Goal: Task Accomplishment & Management: Manage account settings

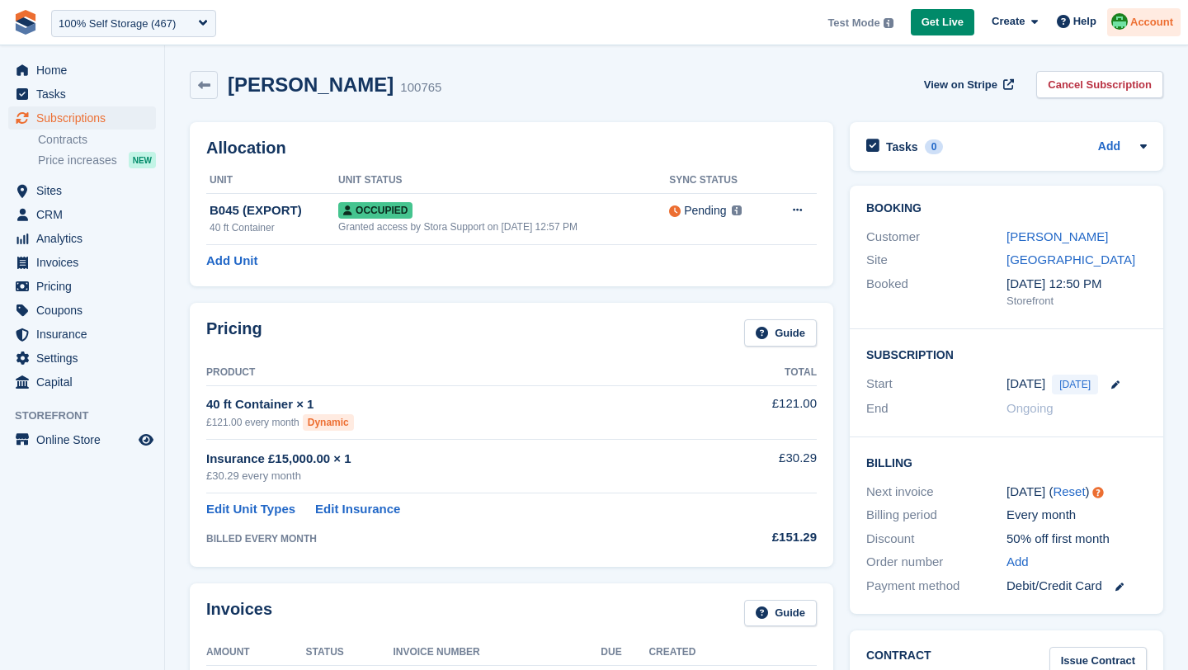
click at [1137, 26] on span "Account" at bounding box center [1152, 22] width 43 height 17
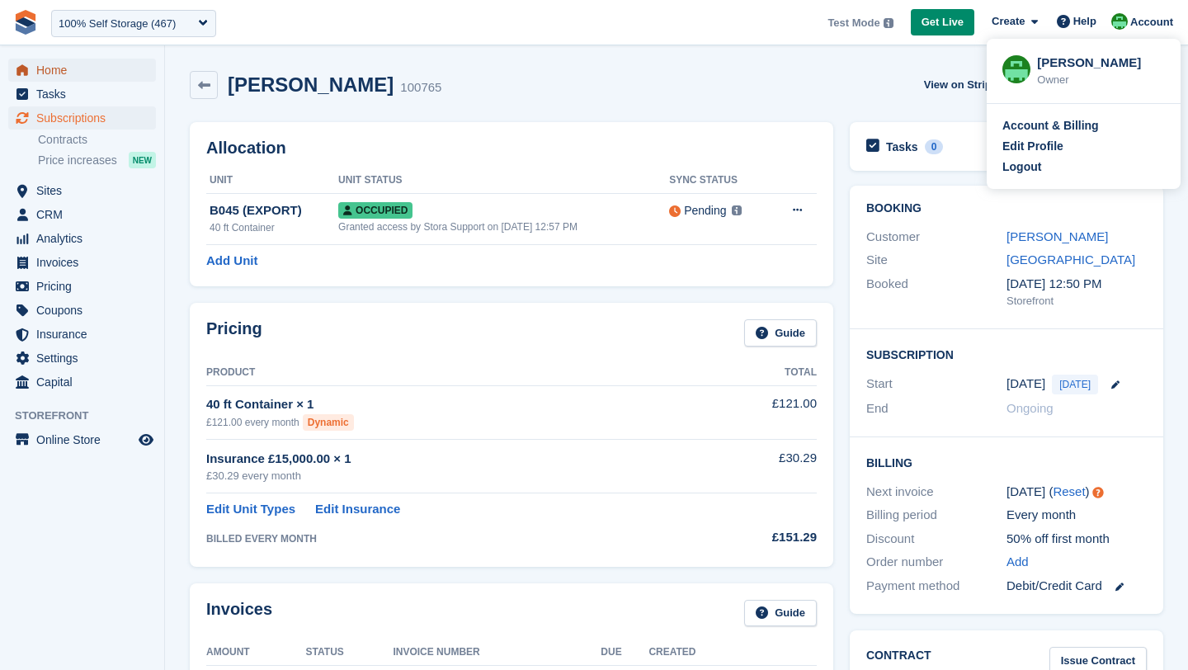
click at [73, 72] on span "Home" at bounding box center [85, 70] width 99 height 23
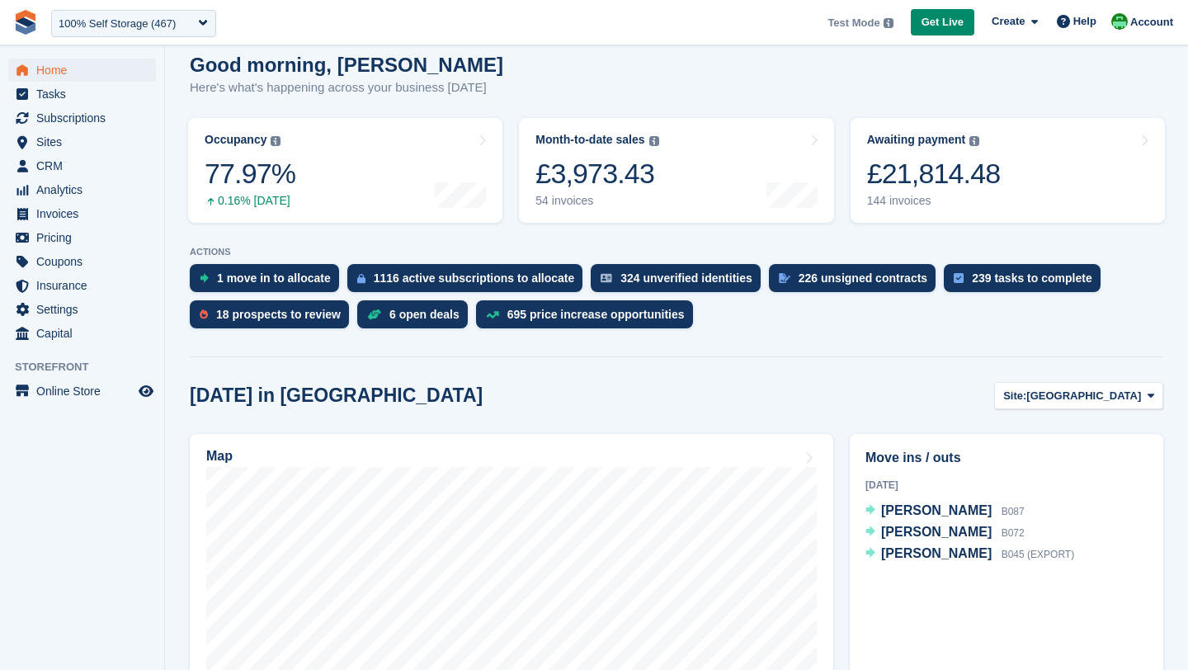
scroll to position [143, 0]
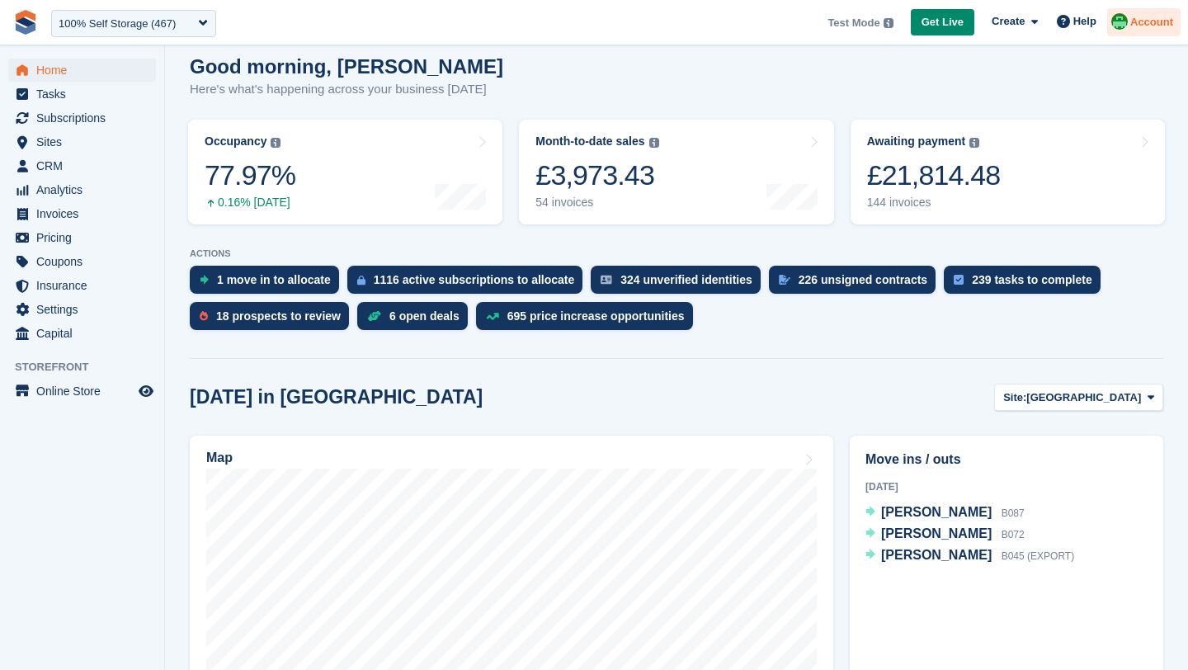
click at [1138, 25] on span "Account" at bounding box center [1152, 22] width 43 height 17
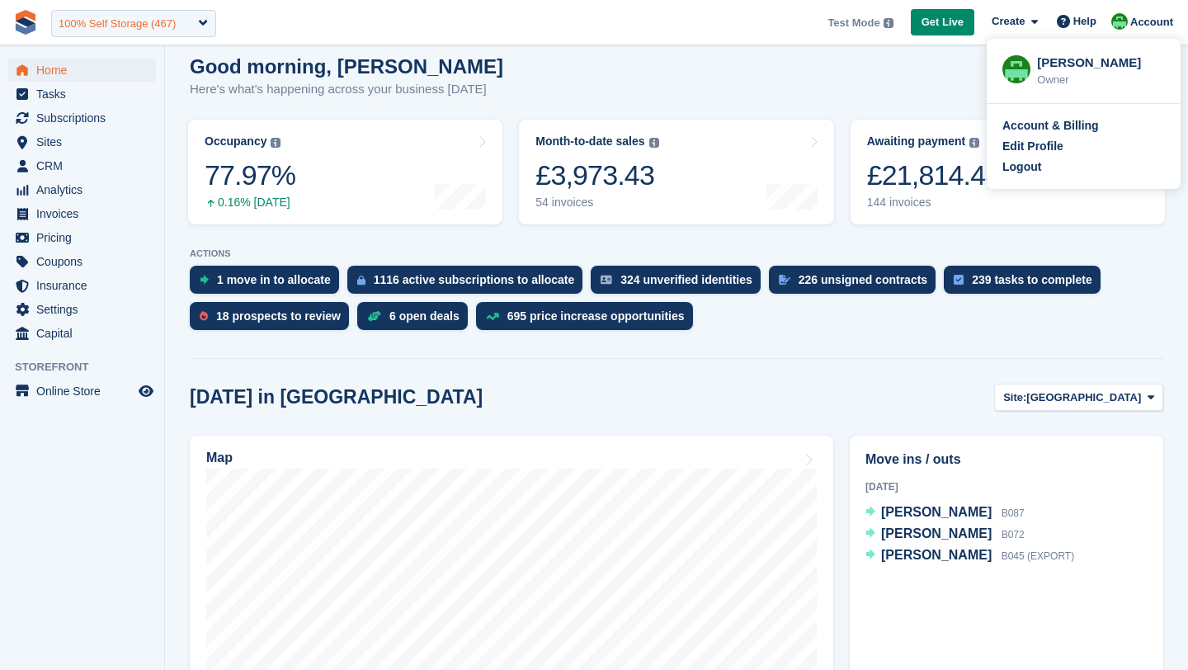
click at [90, 25] on div "100% Self Storage (467)" at bounding box center [117, 24] width 117 height 17
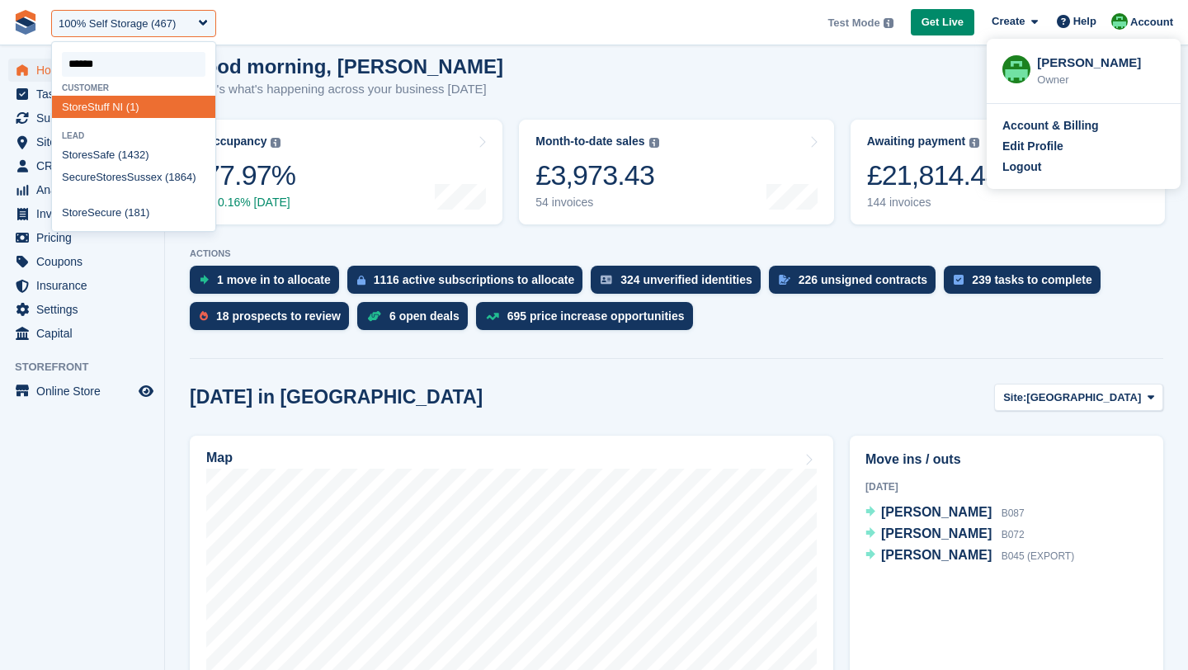
type input "*******"
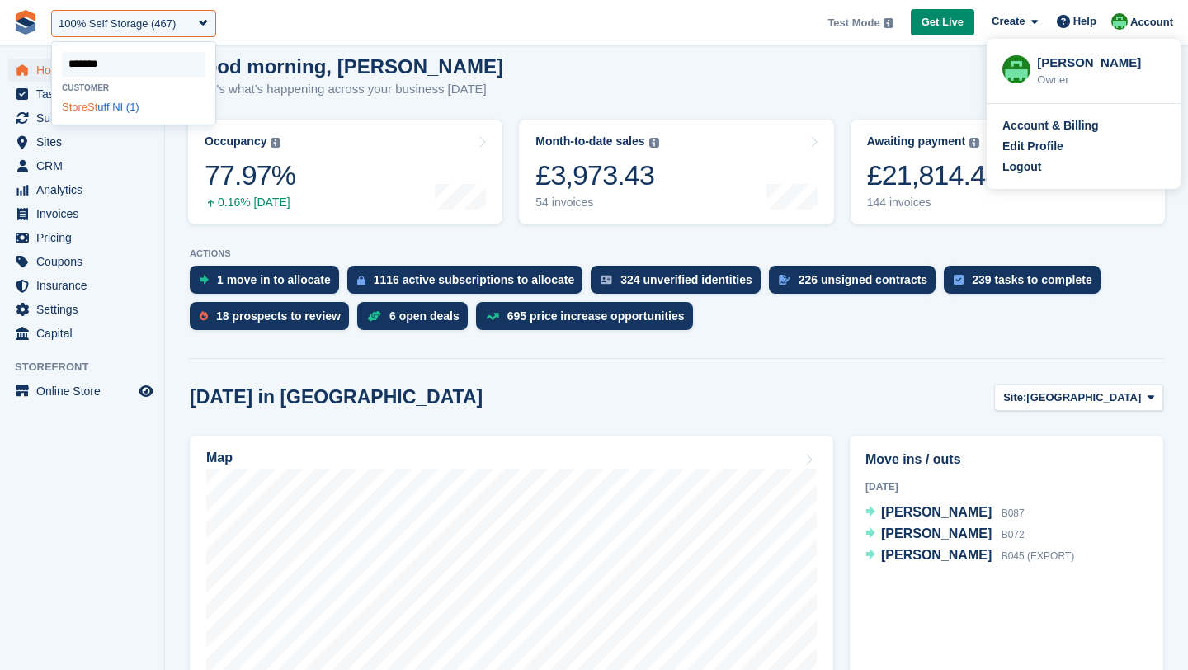
click at [128, 116] on div "StoreSt uff NI (1)" at bounding box center [133, 107] width 163 height 22
select select "*"
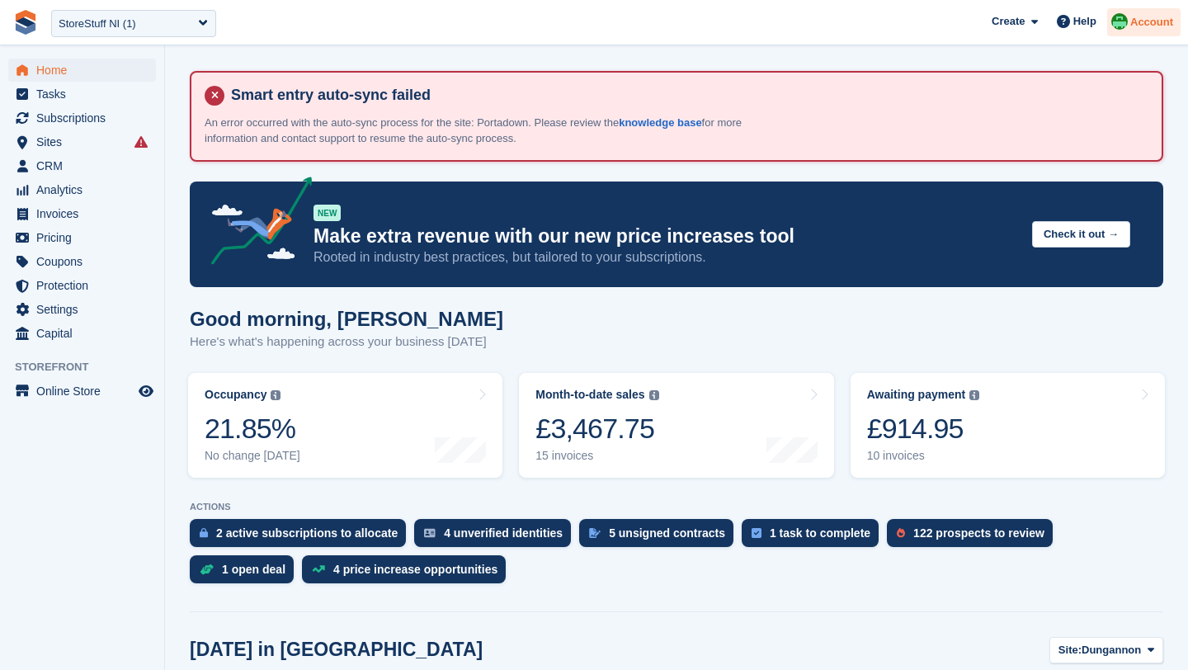
click at [1141, 26] on span "Account" at bounding box center [1152, 22] width 43 height 17
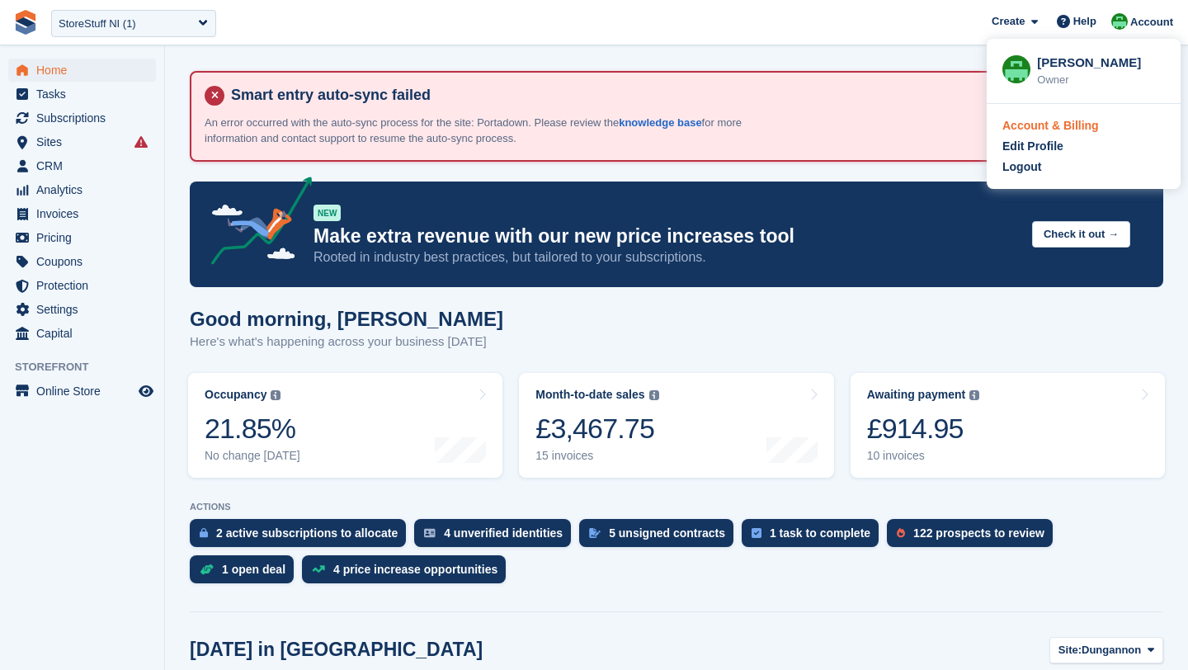
click at [1075, 120] on div "Account & Billing" at bounding box center [1051, 125] width 97 height 17
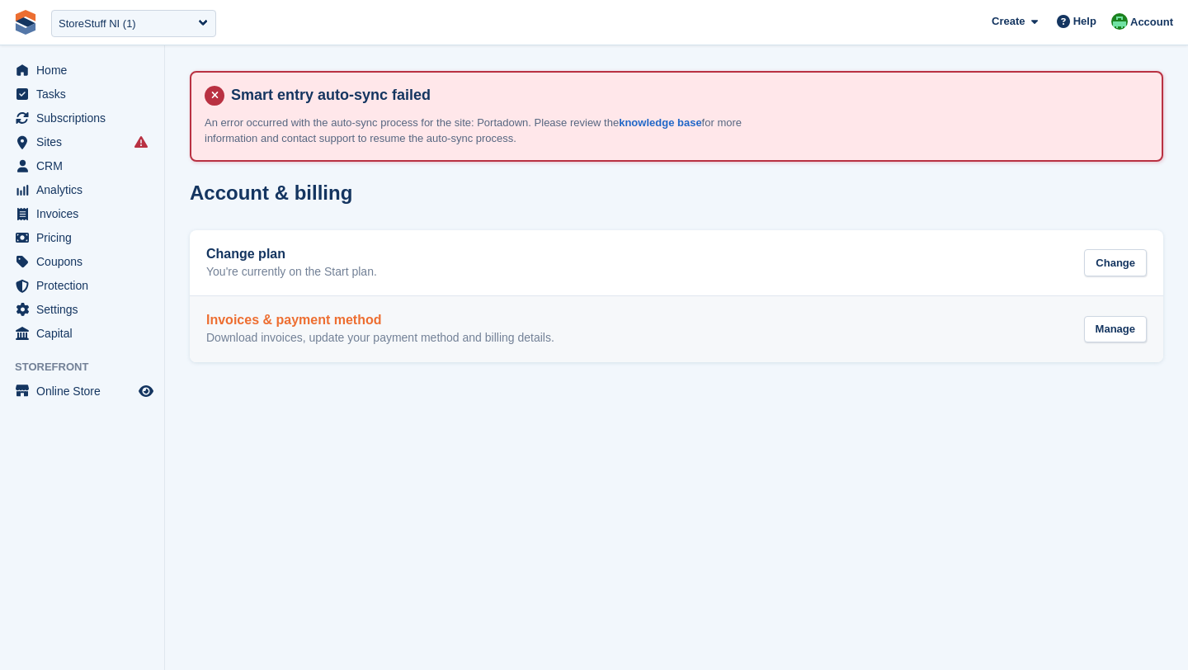
click at [371, 334] on p "Download invoices, update your payment method and billing details." at bounding box center [380, 338] width 348 height 15
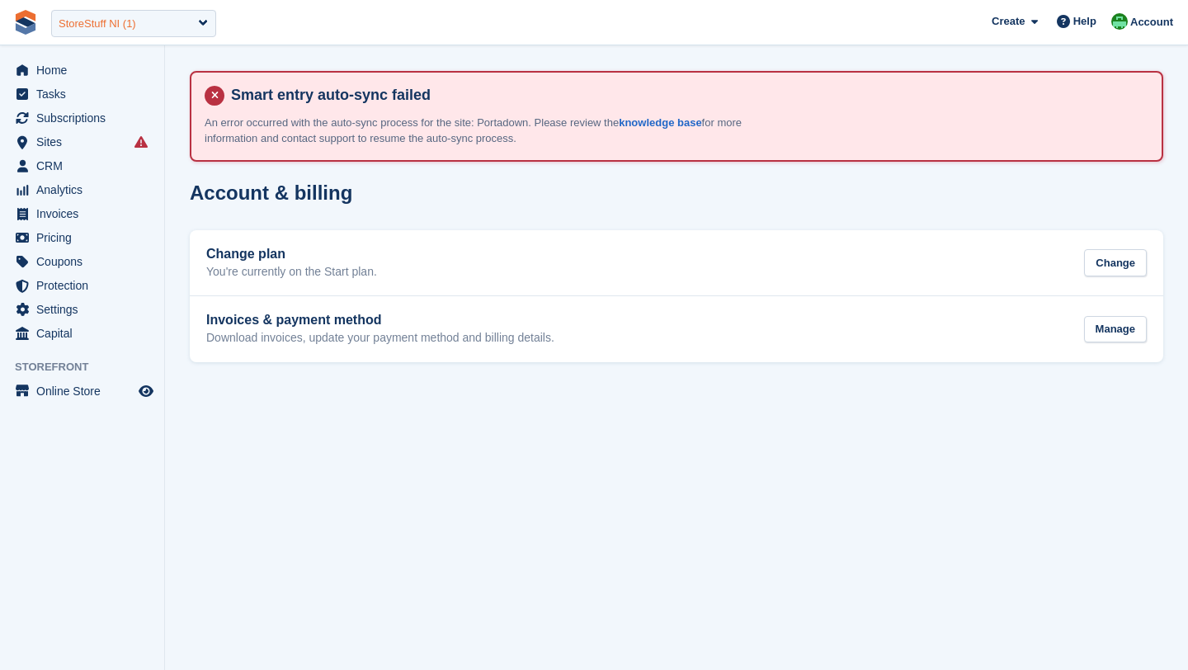
click at [98, 34] on div "StoreStuff NI (1)" at bounding box center [133, 23] width 165 height 27
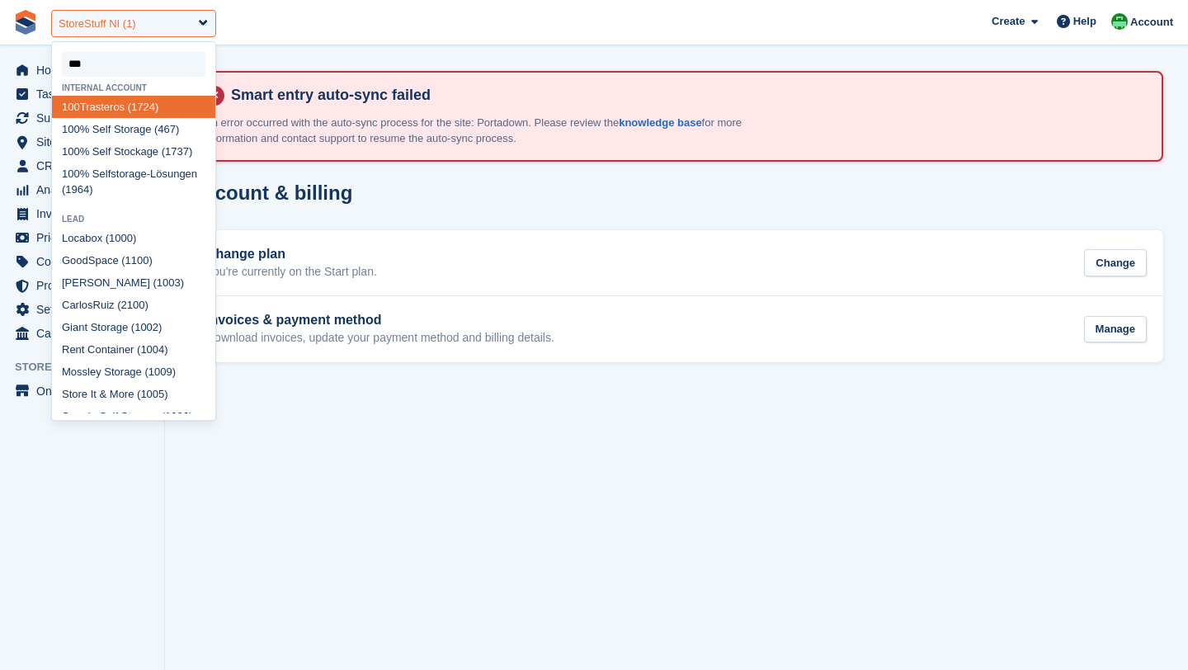
type input "****"
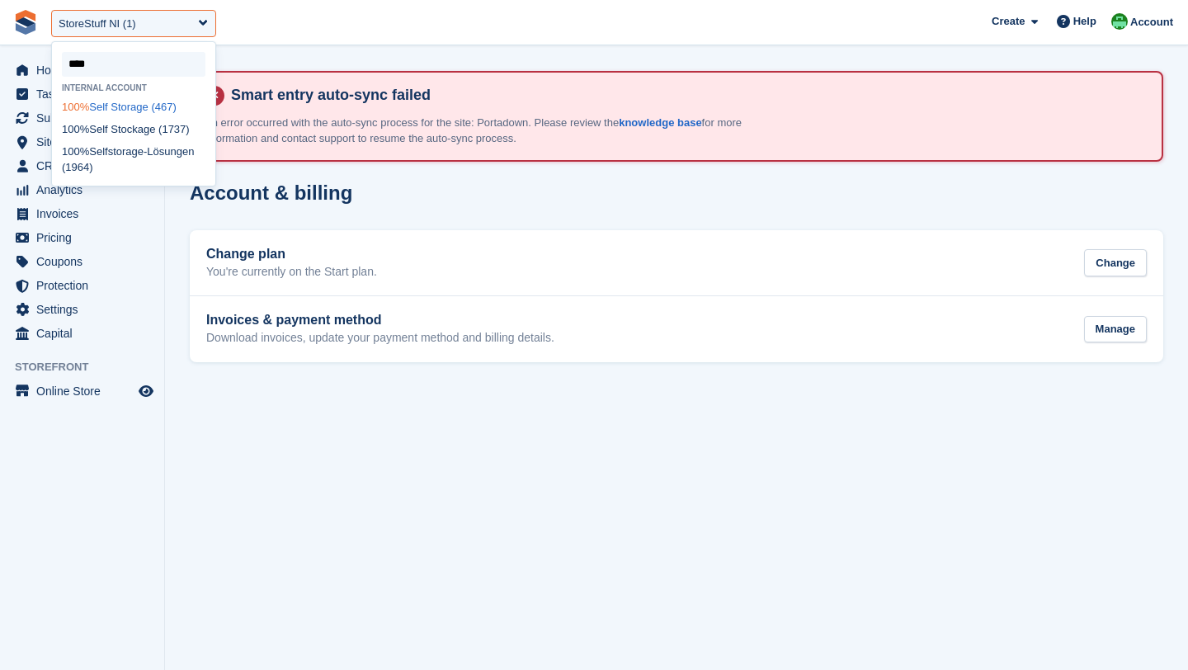
click at [97, 111] on div "100% Self Storage (467)" at bounding box center [133, 107] width 163 height 22
select select "***"
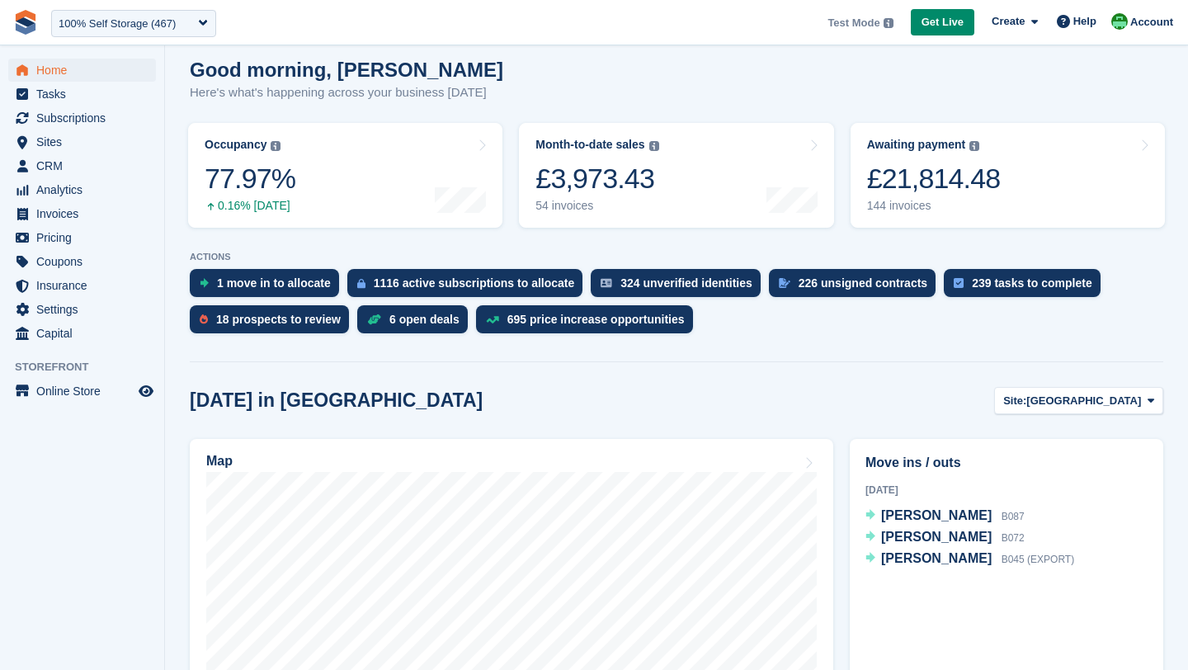
scroll to position [145, 0]
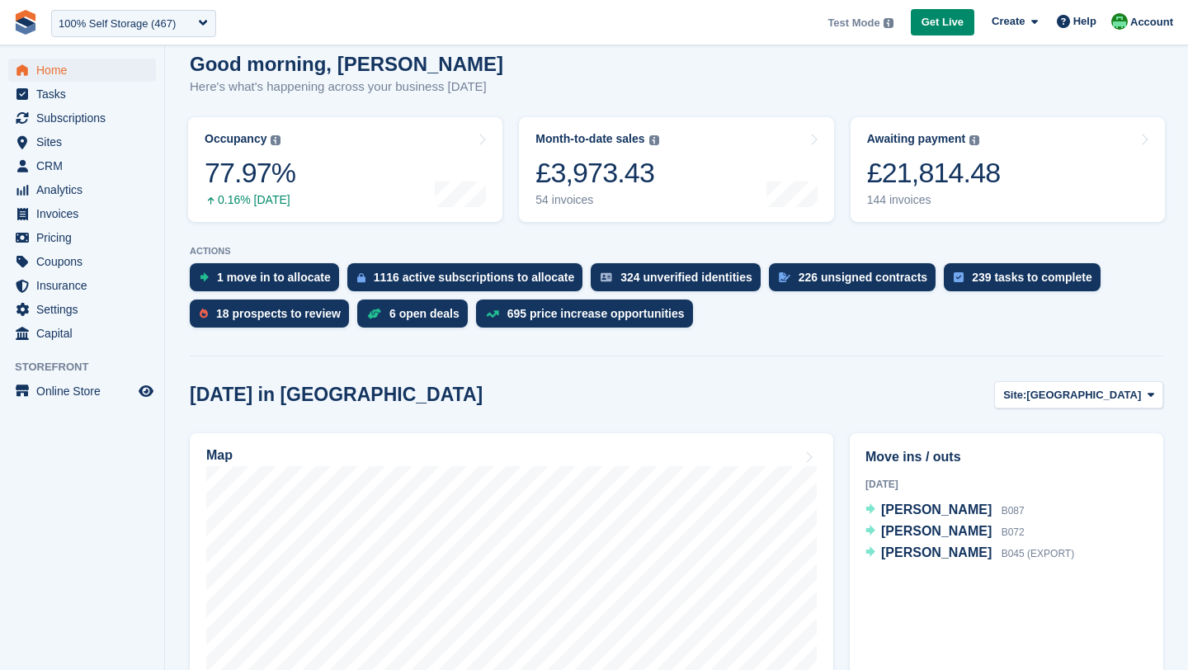
click at [671, 406] on div "[DATE] in [GEOGRAPHIC_DATA] Site: [GEOGRAPHIC_DATA] [GEOGRAPHIC_DATA] [GEOGRAPH…" at bounding box center [677, 394] width 974 height 27
click at [111, 32] on div "100% Self Storage (467)" at bounding box center [133, 23] width 165 height 27
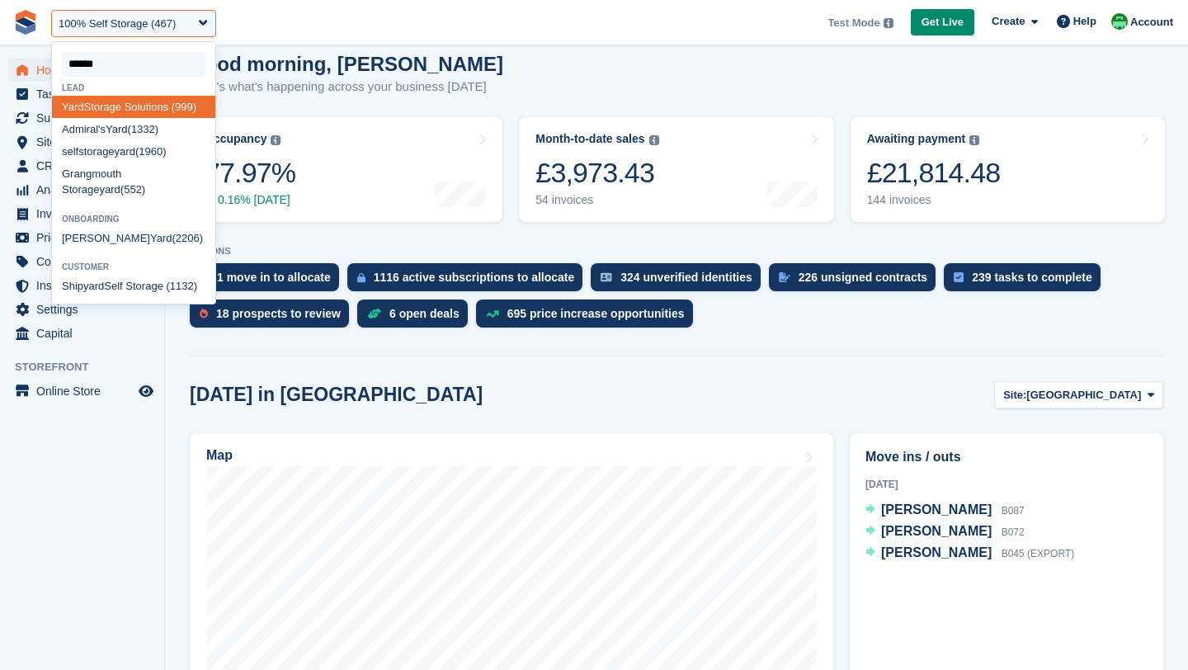
type input "*******"
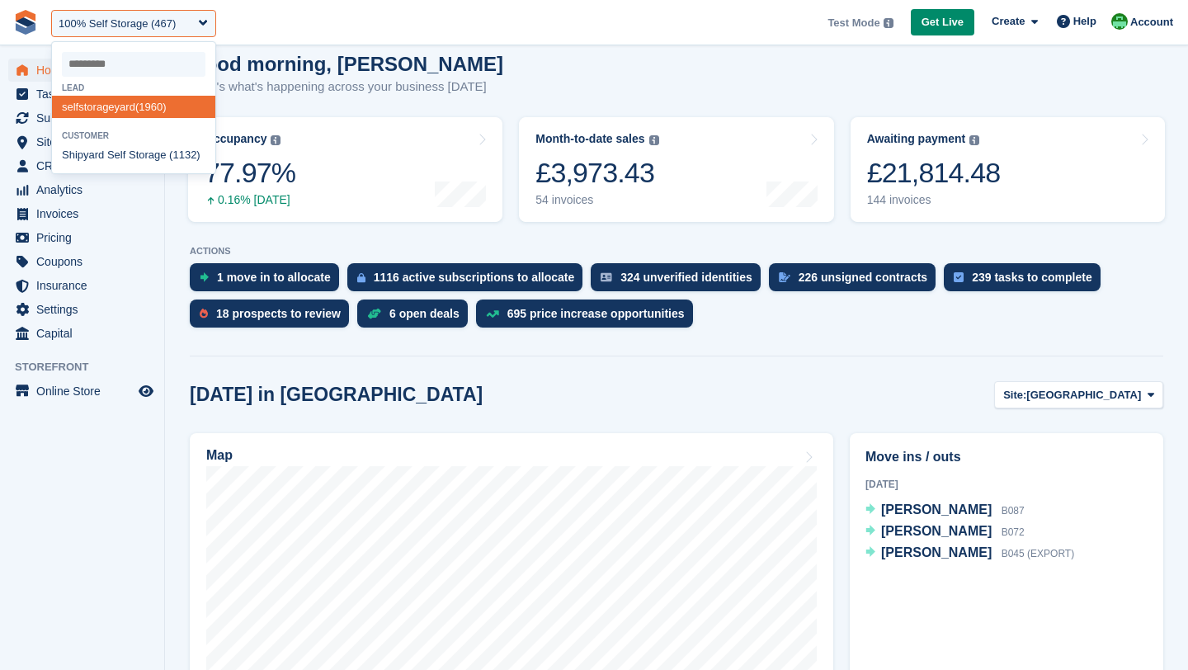
click at [493, 90] on div "Good morning, Laura Here's what's happening across your business today" at bounding box center [677, 85] width 974 height 64
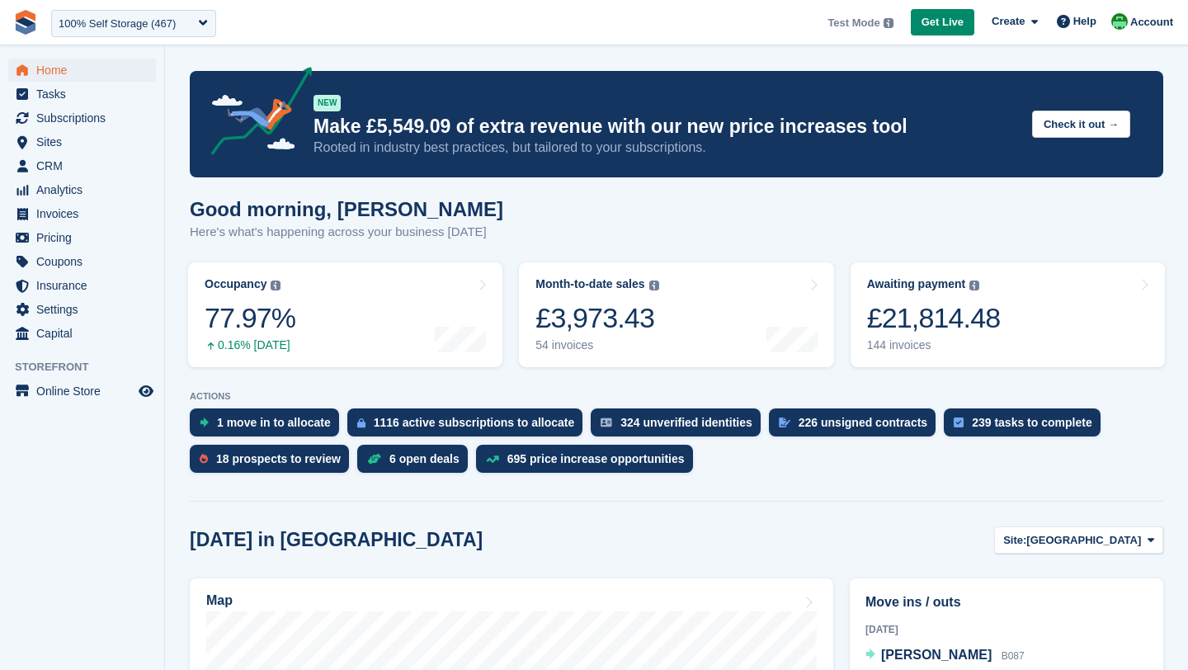
click at [119, 29] on div "100% Self Storage (467)" at bounding box center [117, 24] width 117 height 17
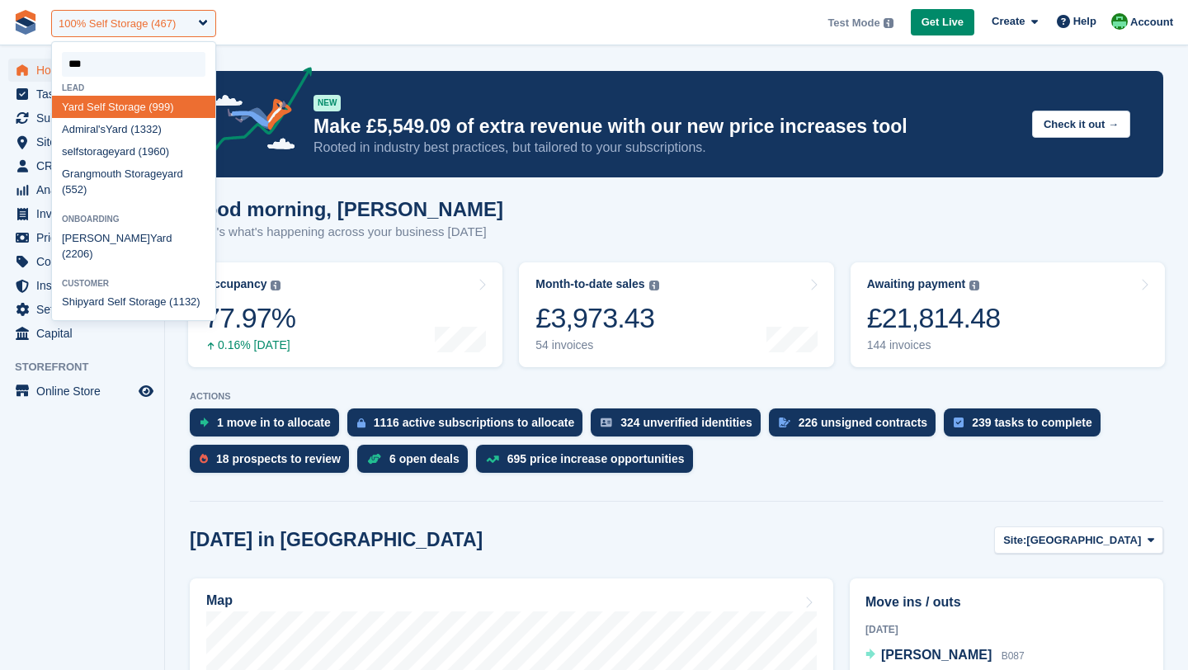
type input "****"
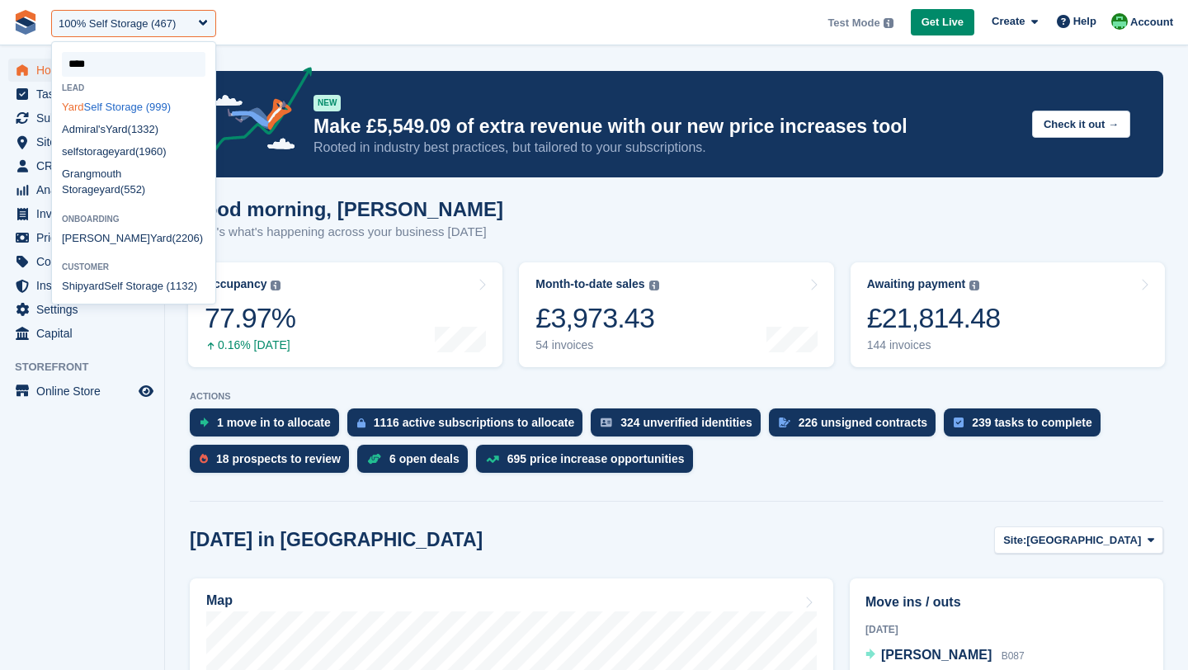
click at [126, 100] on div "Yard Self Storage (999)" at bounding box center [133, 107] width 163 height 22
select select "***"
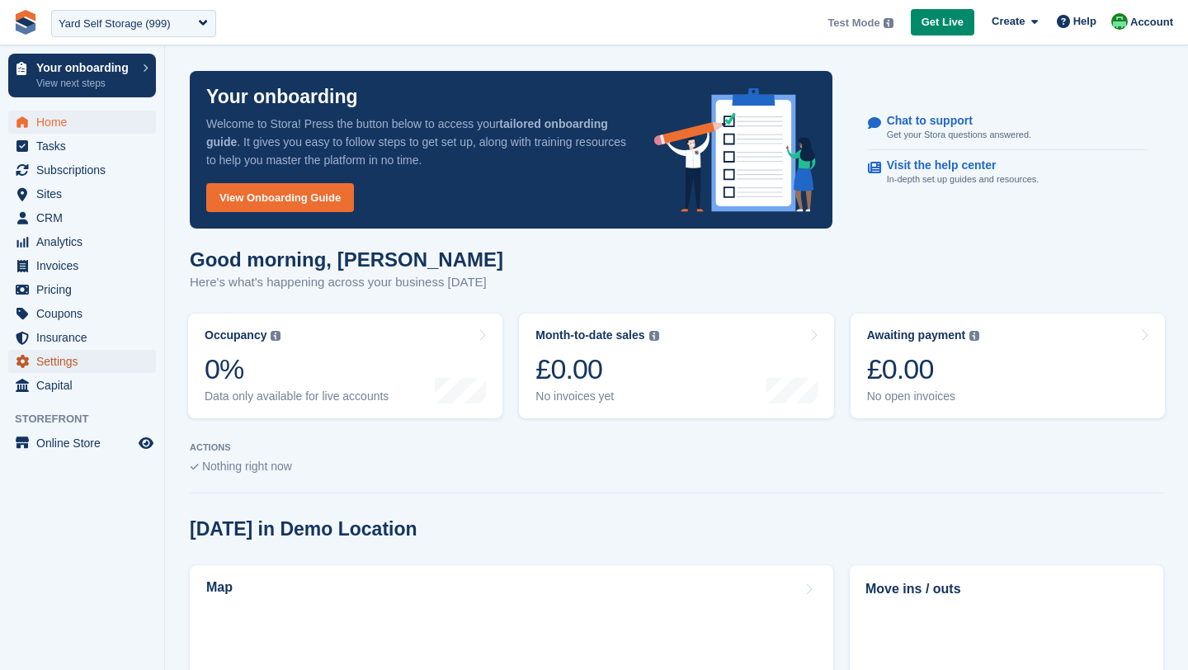
click at [52, 361] on span "Settings" at bounding box center [85, 361] width 99 height 23
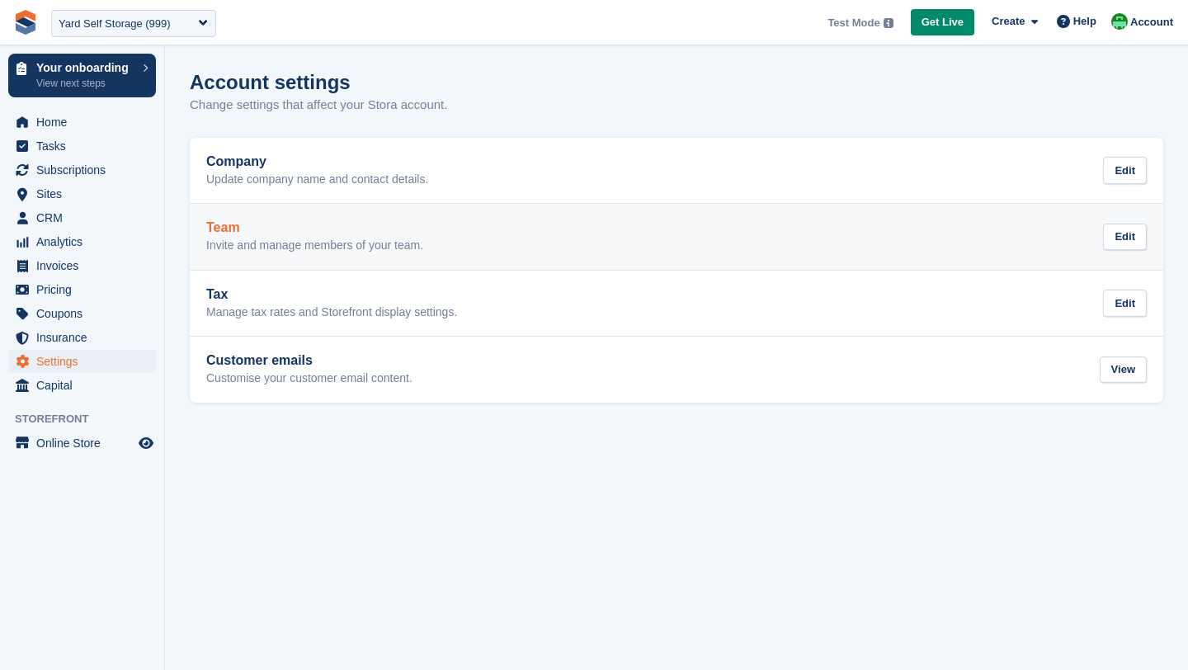
click at [437, 247] on div "Team Invite and manage members of your team. Edit" at bounding box center [676, 236] width 941 height 33
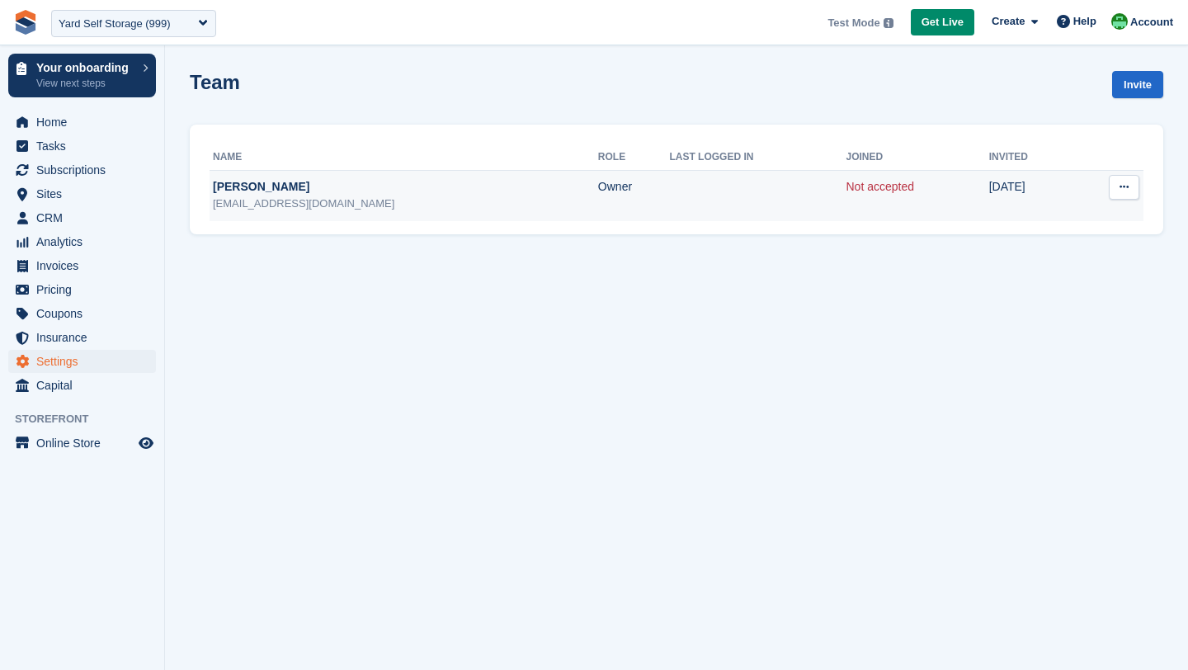
click at [1124, 187] on icon at bounding box center [1124, 187] width 9 height 11
click at [1061, 247] on p "Resend invitation" at bounding box center [1061, 240] width 144 height 21
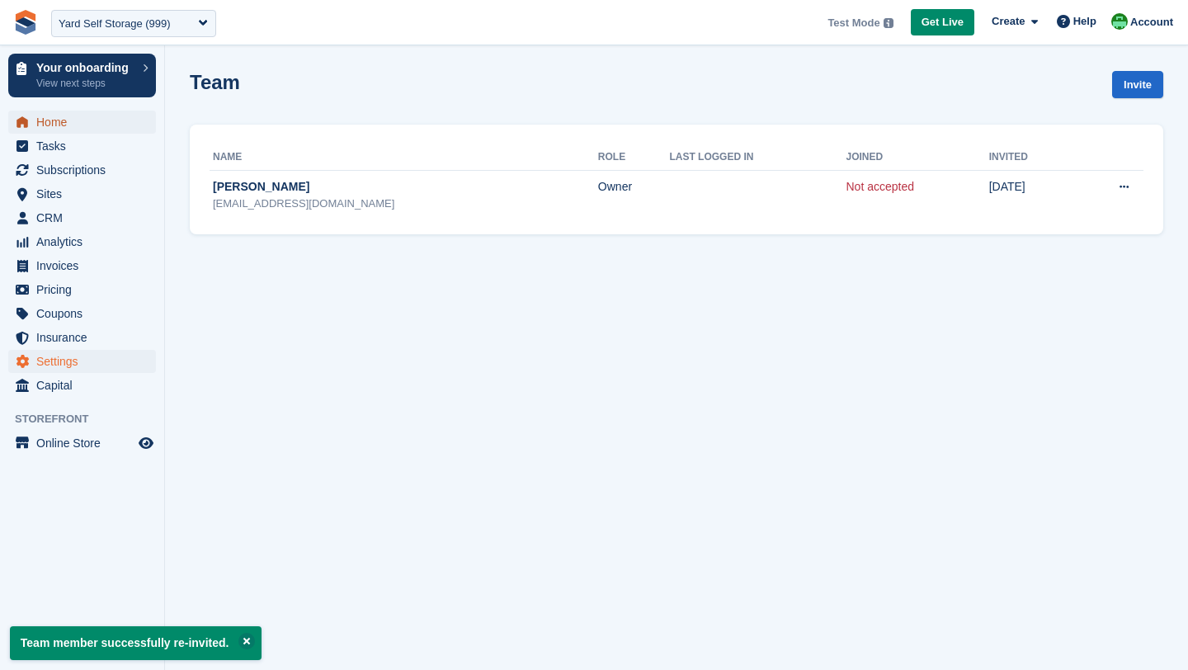
click at [64, 116] on span "Home" at bounding box center [85, 122] width 99 height 23
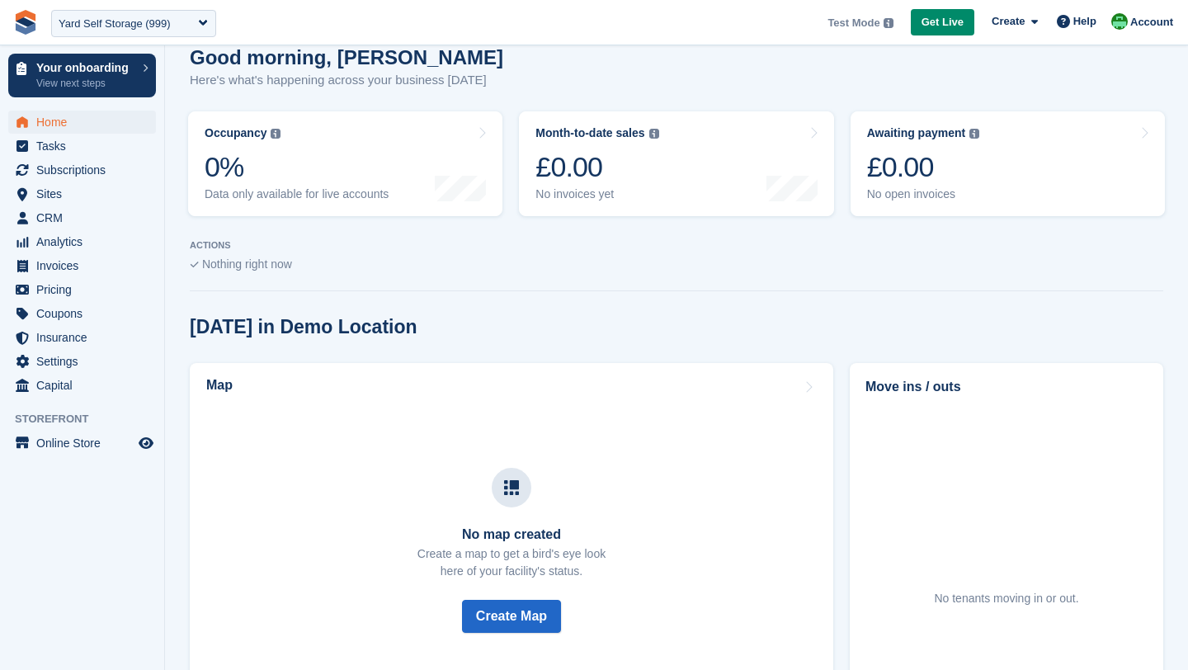
scroll to position [199, 0]
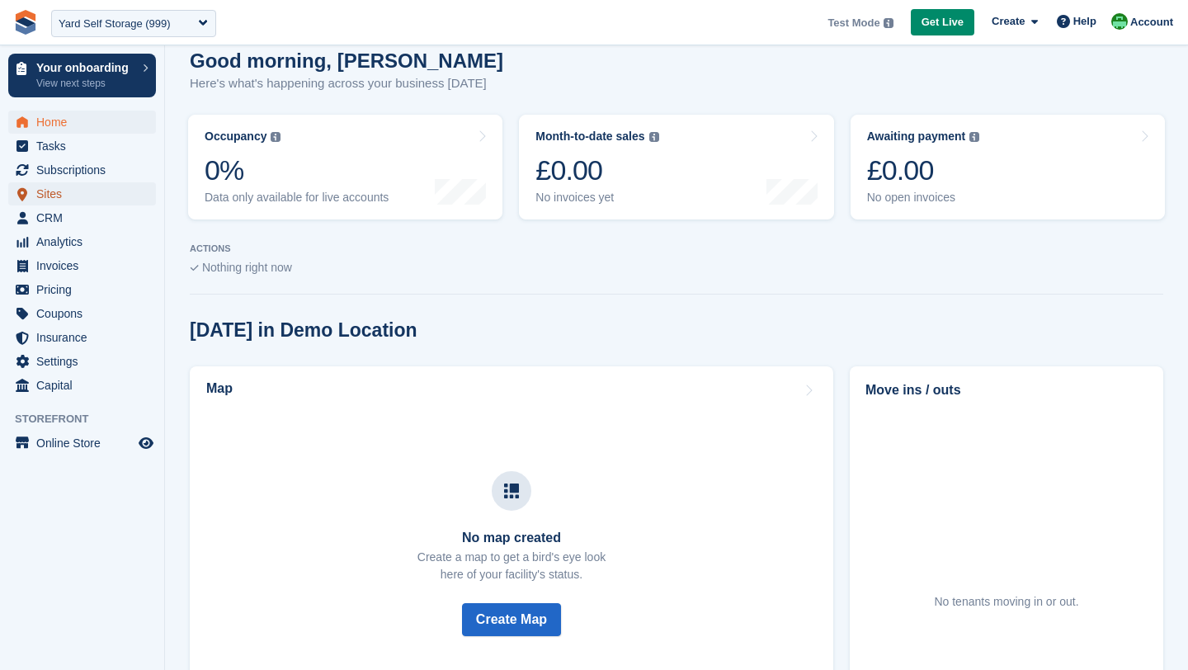
click at [61, 201] on span "Sites" at bounding box center [85, 193] width 99 height 23
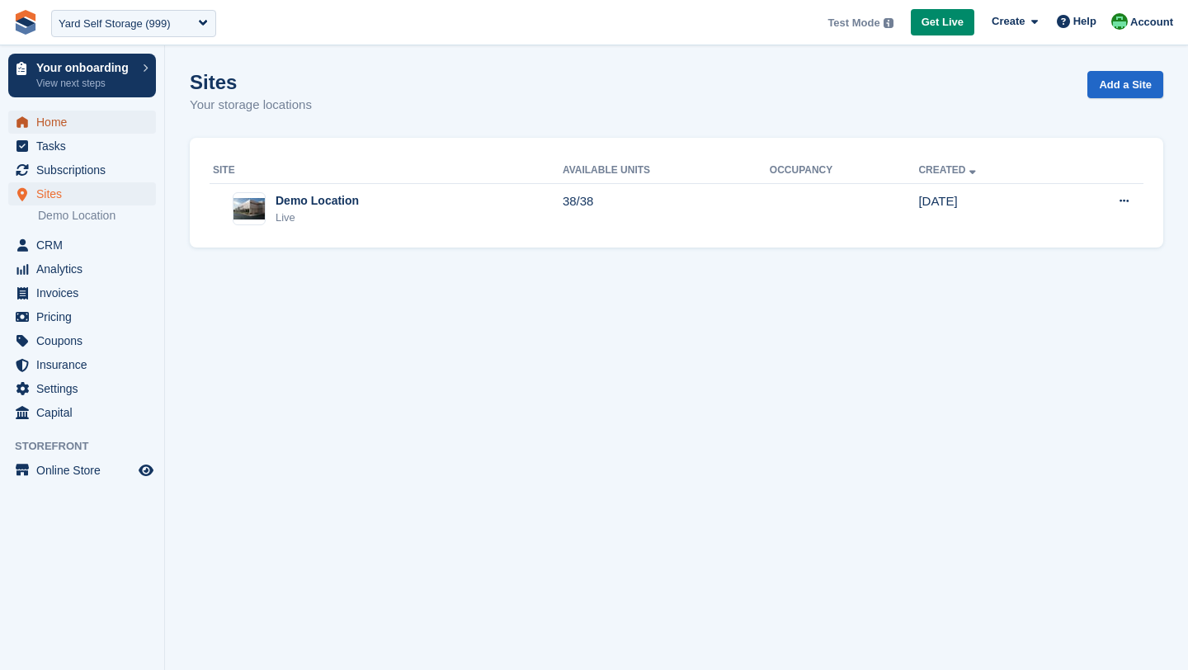
click at [76, 120] on span "Home" at bounding box center [85, 122] width 99 height 23
